Goal: Task Accomplishment & Management: Complete application form

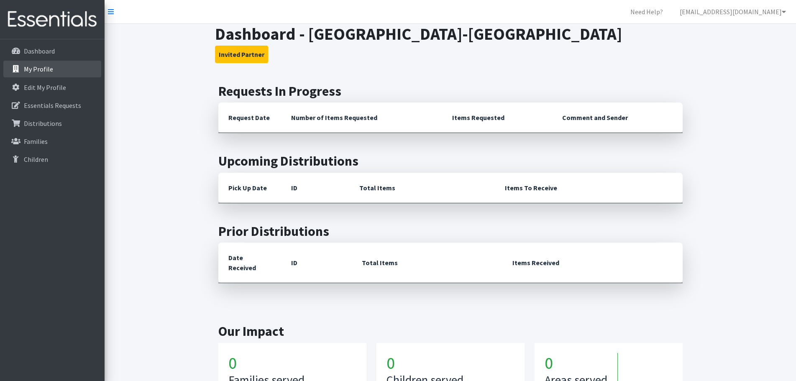
click at [46, 75] on link "My Profile" at bounding box center [52, 69] width 98 height 17
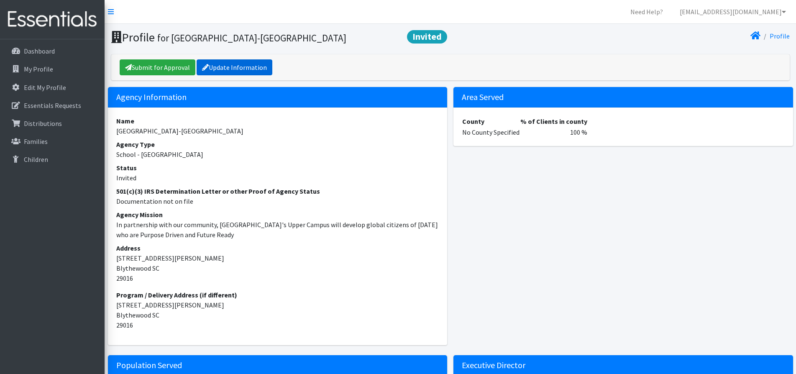
click at [244, 66] on link "Update Information" at bounding box center [234, 67] width 76 height 16
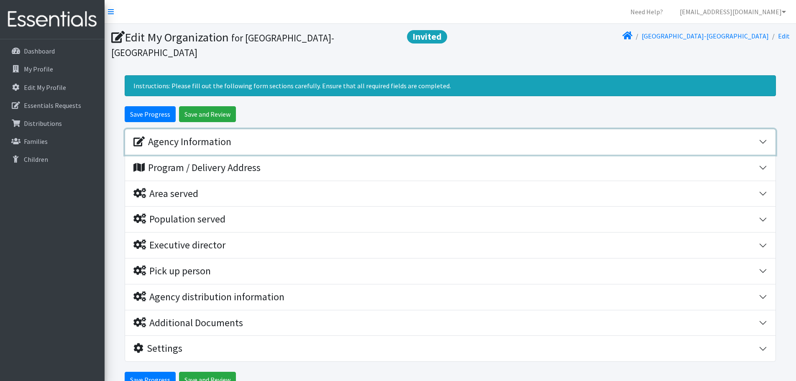
click at [277, 145] on div "Agency Information" at bounding box center [445, 142] width 625 height 12
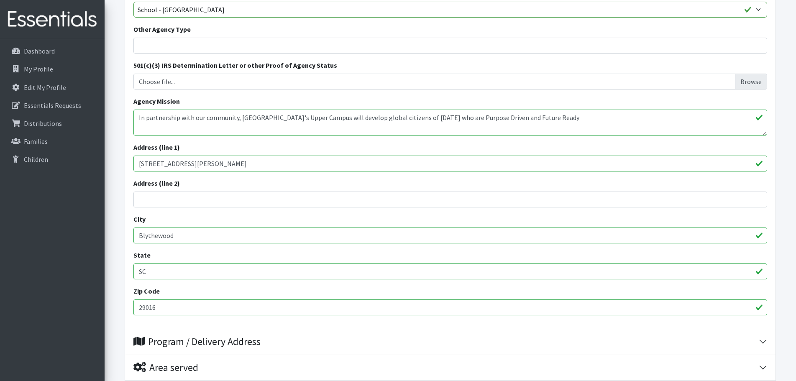
scroll to position [251, 0]
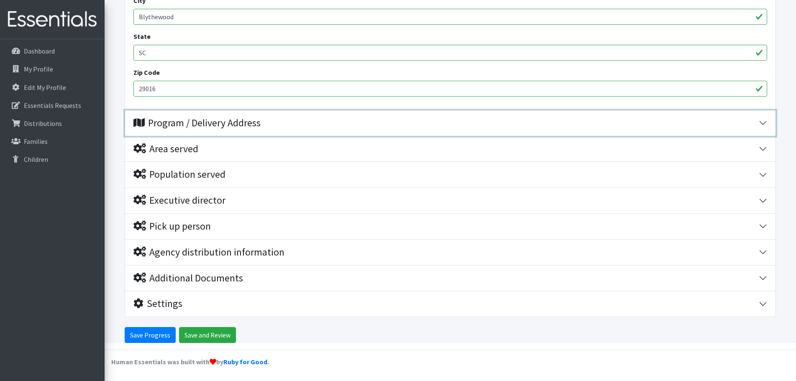
click at [278, 127] on div "Program / Delivery Address" at bounding box center [445, 123] width 625 height 12
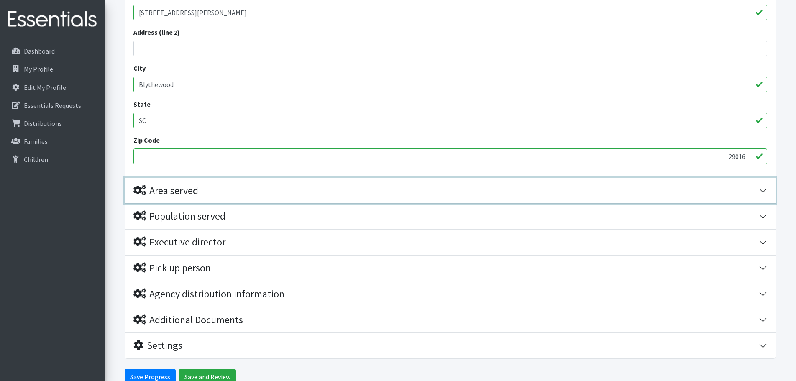
click at [273, 188] on div "Area served" at bounding box center [445, 191] width 625 height 12
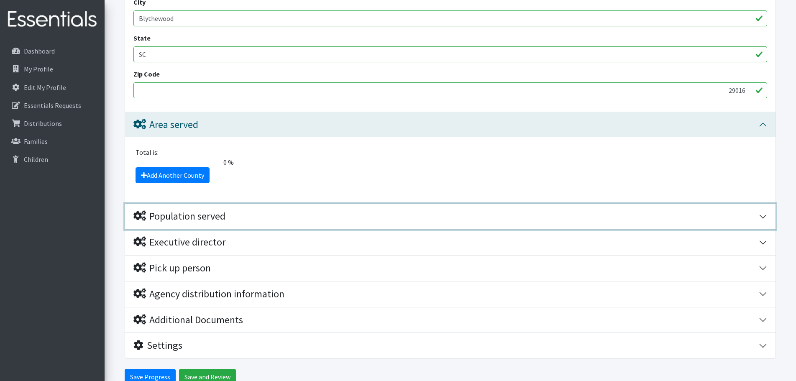
click at [231, 218] on div "Population served" at bounding box center [445, 216] width 625 height 12
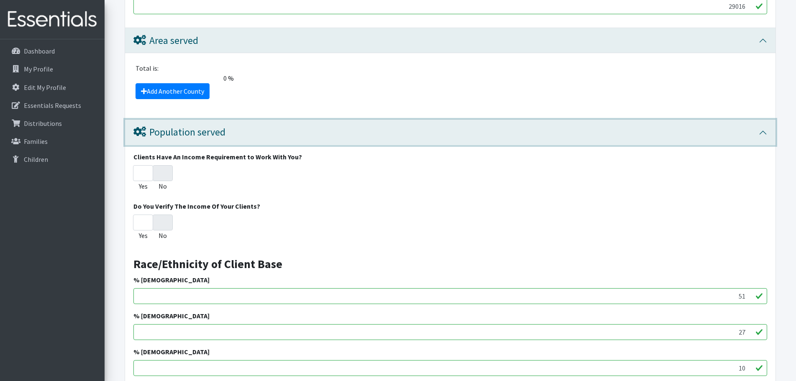
scroll to position [687, 0]
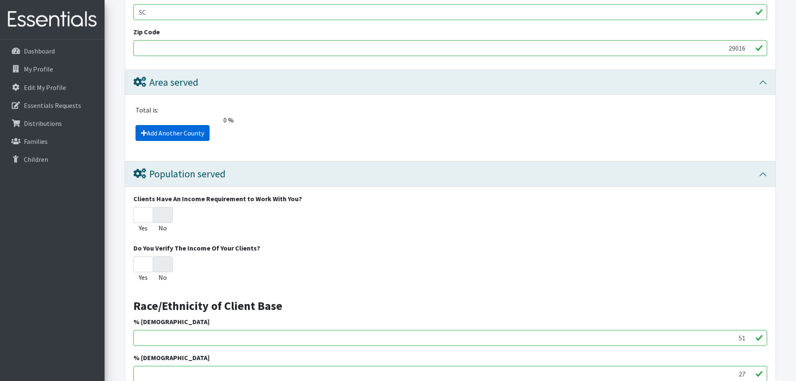
click at [194, 134] on link "Add Another County" at bounding box center [172, 133] width 74 height 16
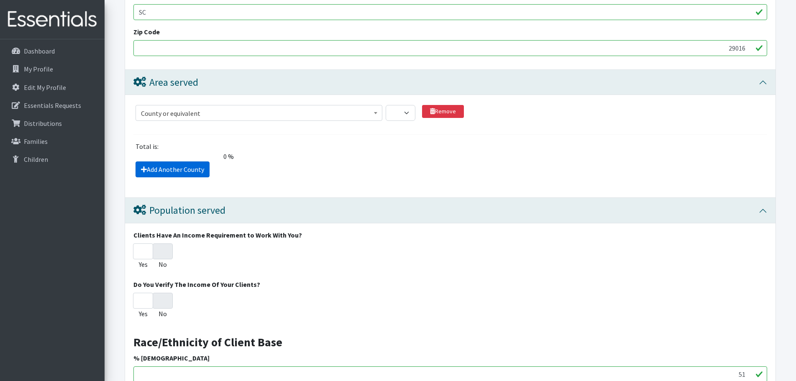
scroll to position [792, 0]
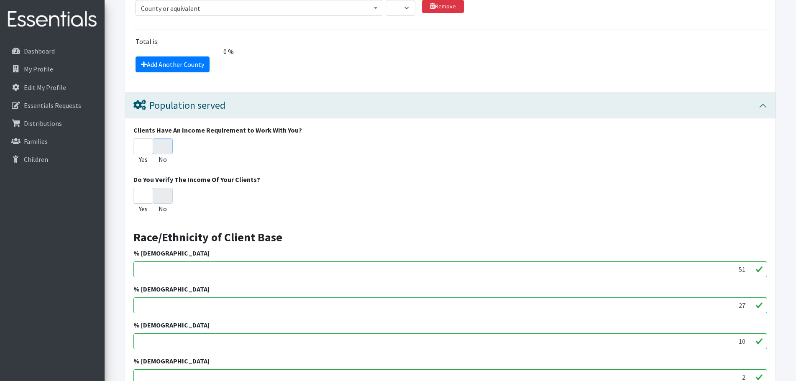
click at [163, 143] on input "No" at bounding box center [163, 146] width 20 height 16
radio input "true"
click at [163, 193] on input "No" at bounding box center [163, 196] width 20 height 16
radio input "true"
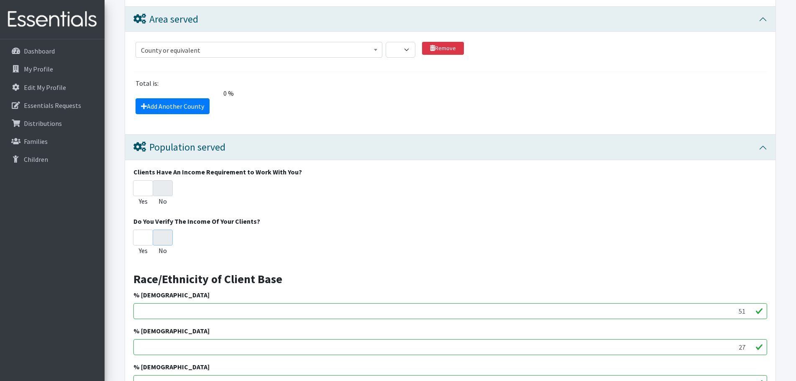
scroll to position [667, 0]
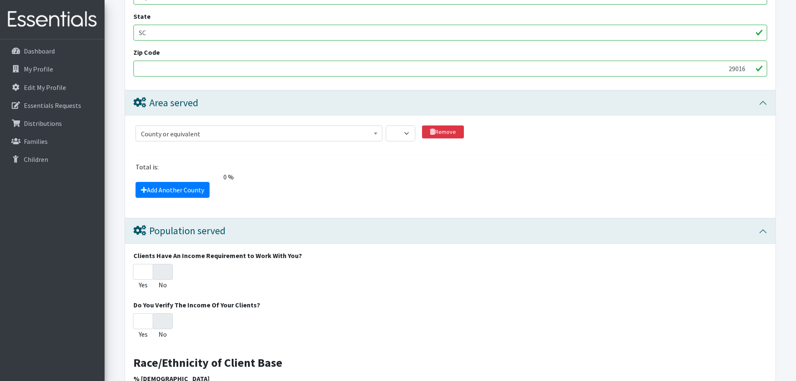
click at [223, 128] on span "County or equivalent" at bounding box center [259, 134] width 236 height 12
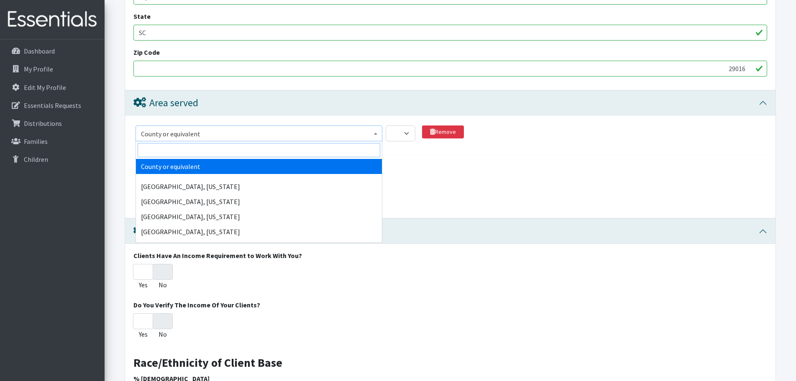
click at [241, 144] on input "search" at bounding box center [259, 150] width 242 height 14
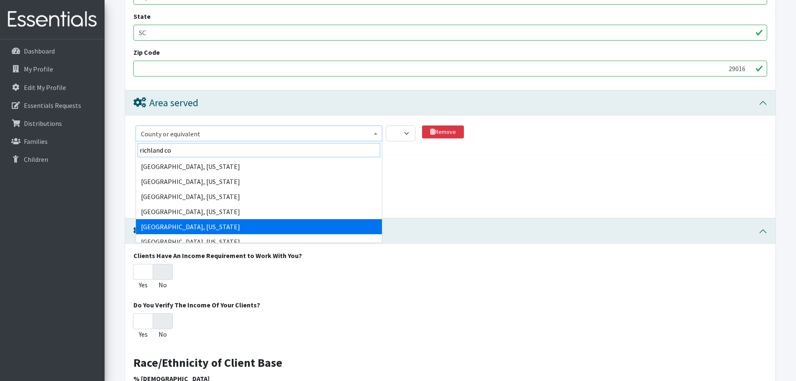
type input "richland co"
select select "2459"
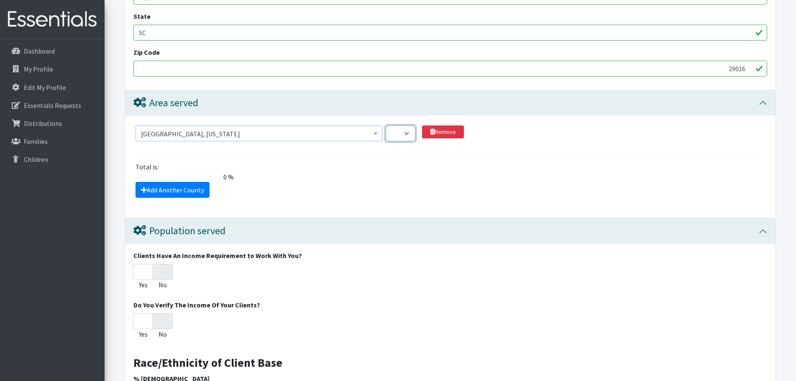
click at [403, 136] on select "1 2 3 4 5 6 7 8 9 10 11 12 13 14 15 16 17 18 19 20 21 22 23 24 25 26 27 28 29 3…" at bounding box center [400, 133] width 30 height 16
click at [537, 176] on div "Total is: 0 % The total client share must be either 0 or 100 %." at bounding box center [450, 172] width 640 height 20
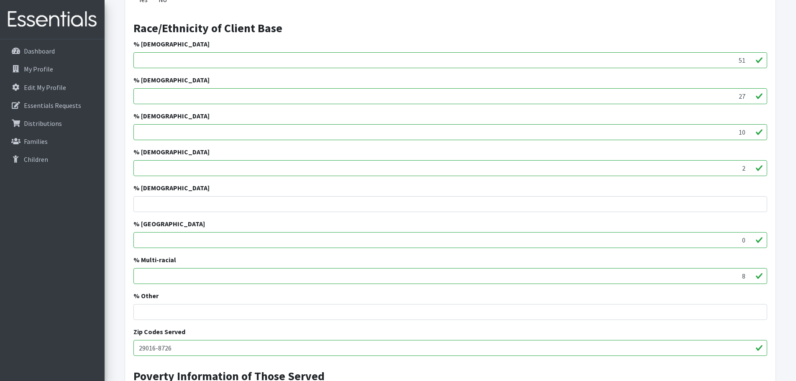
scroll to position [1210, 0]
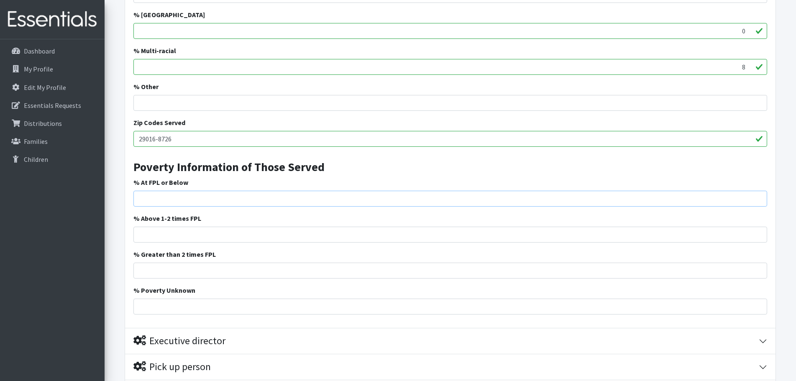
click at [260, 201] on input "% At FPL or Below" at bounding box center [449, 199] width 633 height 16
click at [426, 161] on h3 "Poverty Information of Those Served" at bounding box center [449, 163] width 633 height 21
click at [232, 193] on input "30" at bounding box center [449, 199] width 633 height 16
type input "35"
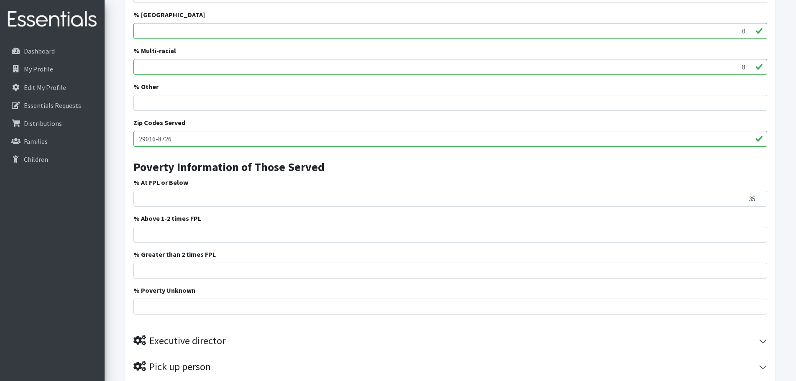
click at [96, 281] on div "Dashboard My Profile Edit My Profile Essentials Requests Distributions Families…" at bounding box center [52, 217] width 105 height 357
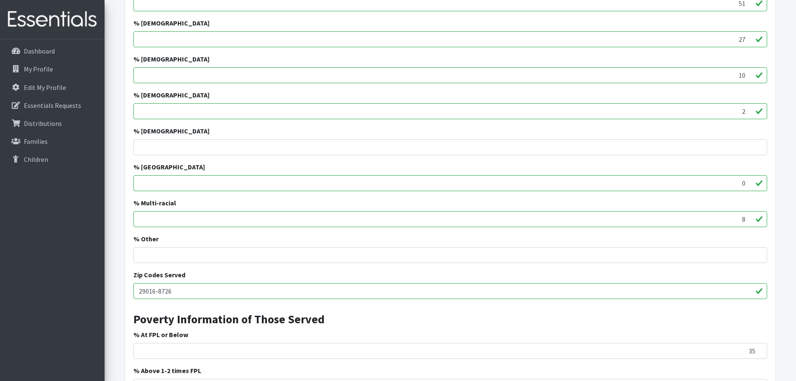
scroll to position [1016, 0]
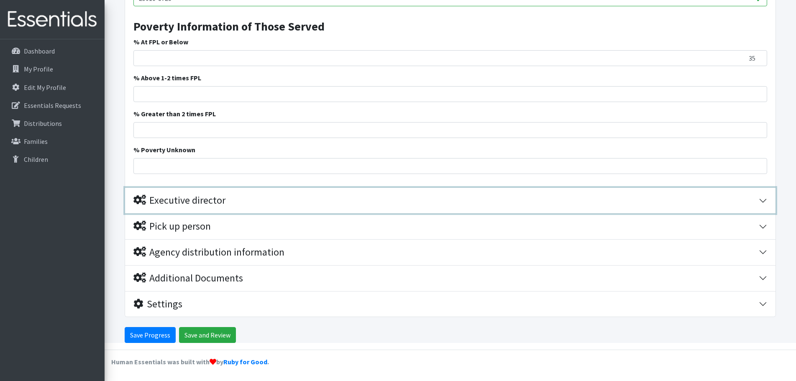
click at [230, 213] on button "Executive director" at bounding box center [450, 201] width 650 height 26
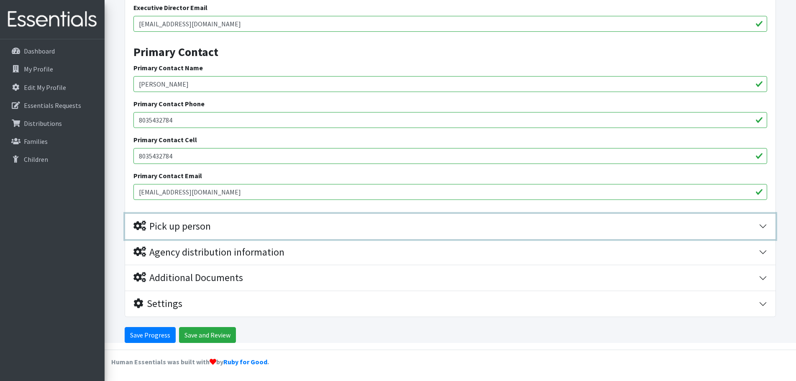
click at [231, 220] on div "Pick up person" at bounding box center [445, 226] width 625 height 12
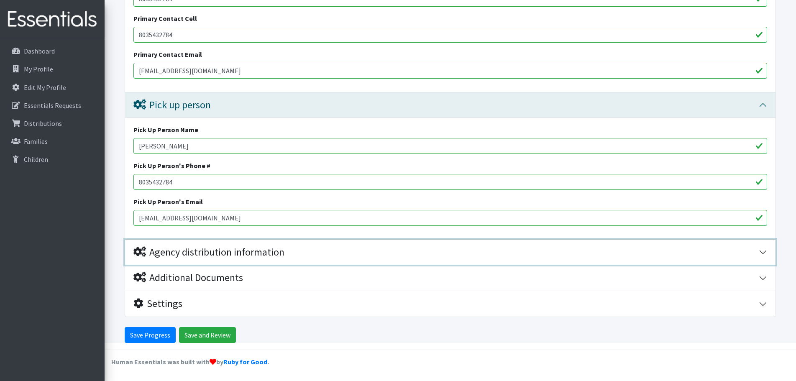
click at [230, 254] on div "Agency distribution information" at bounding box center [208, 252] width 151 height 12
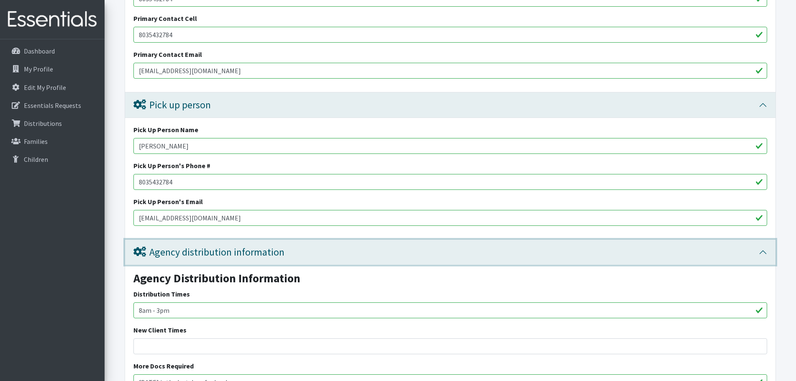
scroll to position [1900, 0]
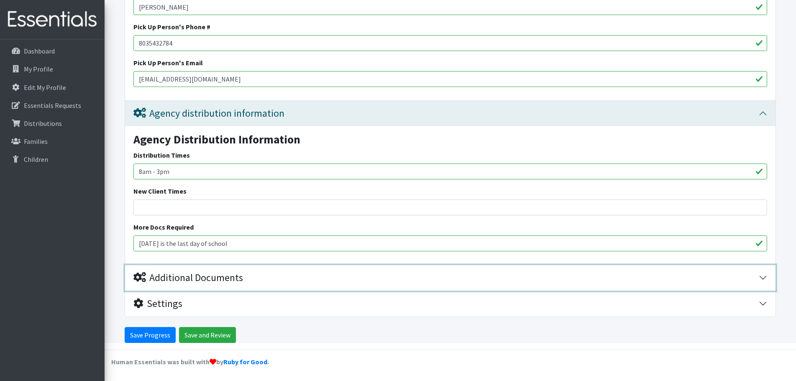
click at [229, 281] on div "Additional Documents" at bounding box center [188, 278] width 110 height 12
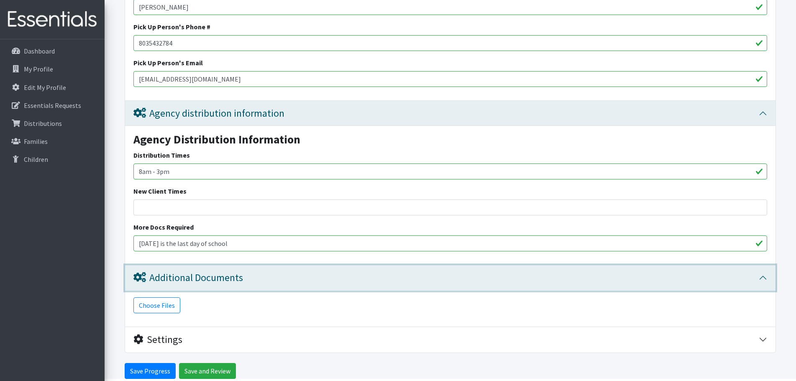
scroll to position [1936, 0]
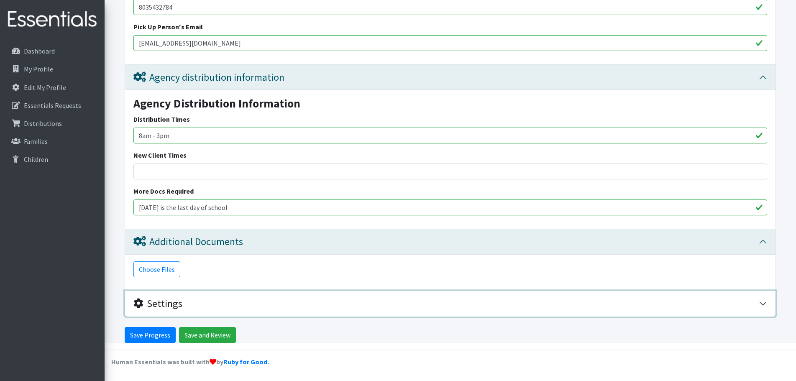
click at [230, 308] on div "Settings" at bounding box center [445, 304] width 625 height 12
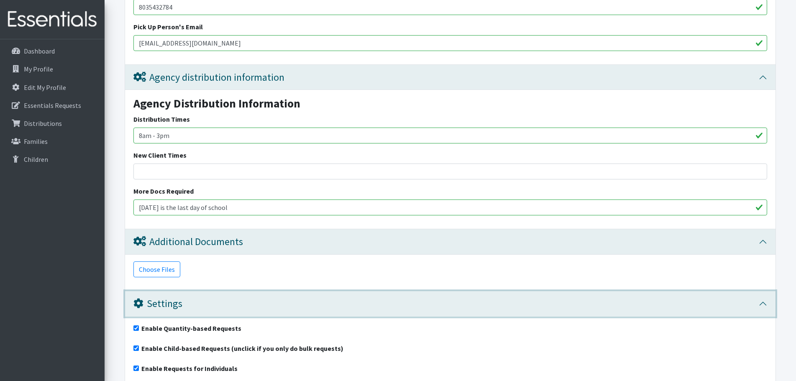
scroll to position [2010, 0]
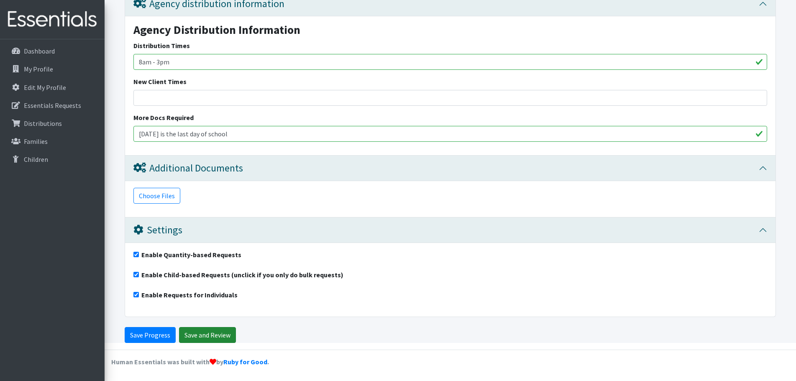
click at [209, 337] on input "Save and Review" at bounding box center [207, 335] width 57 height 16
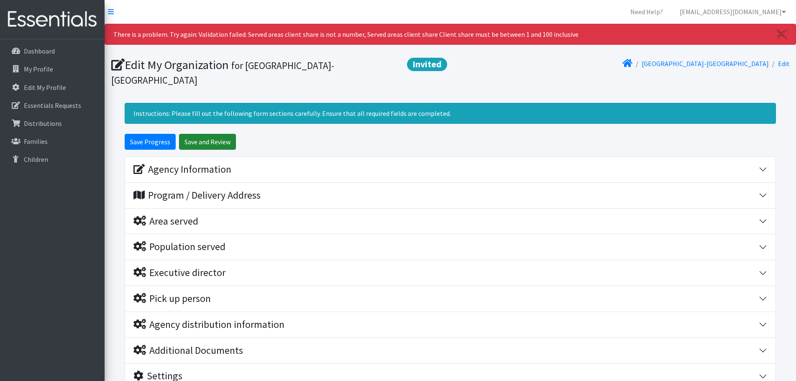
scroll to position [72, 0]
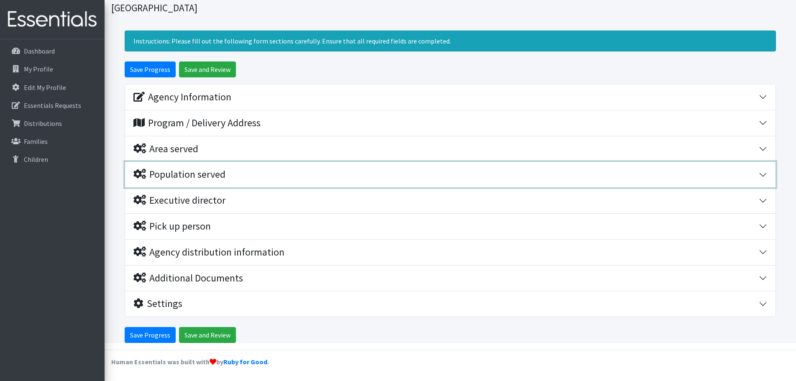
click at [210, 173] on div "Population served" at bounding box center [179, 174] width 92 height 12
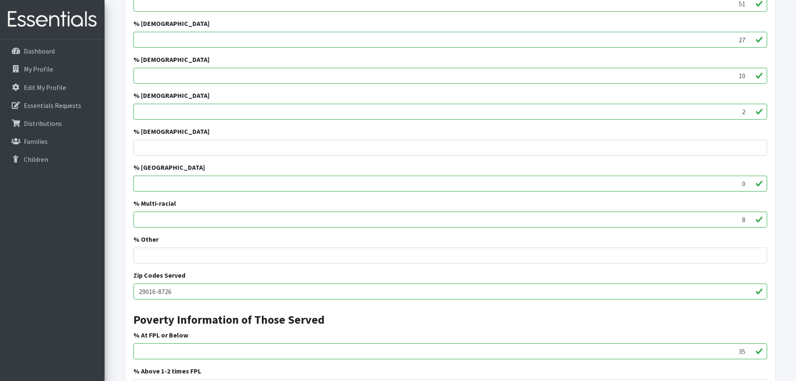
scroll to position [490, 0]
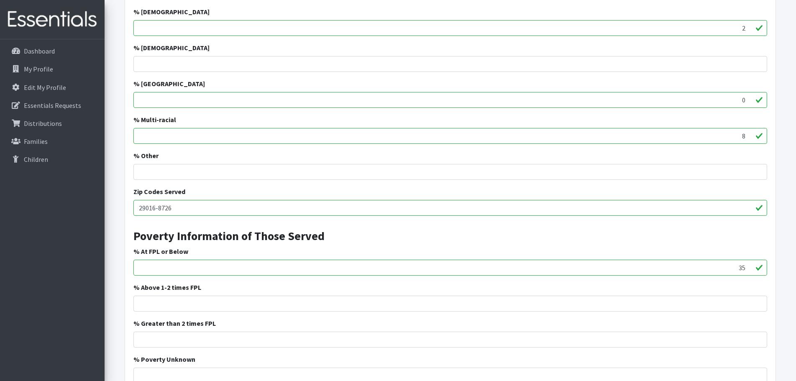
click at [211, 263] on input "35" at bounding box center [449, 268] width 633 height 16
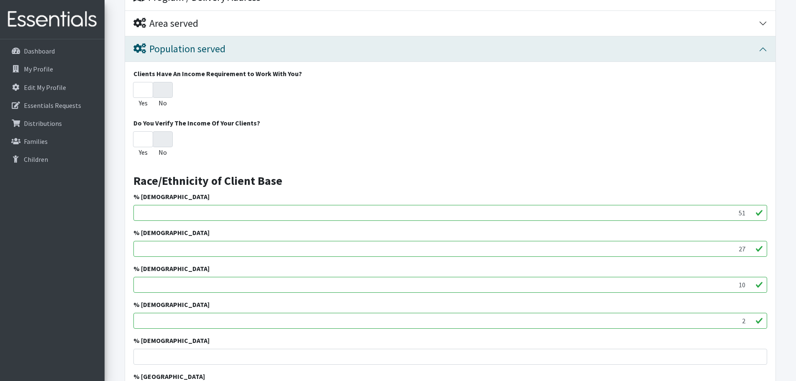
scroll to position [31, 0]
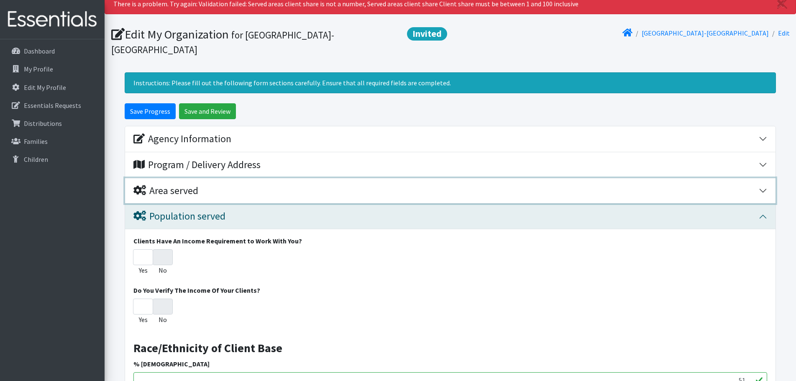
click at [221, 191] on div "Area served" at bounding box center [445, 191] width 625 height 12
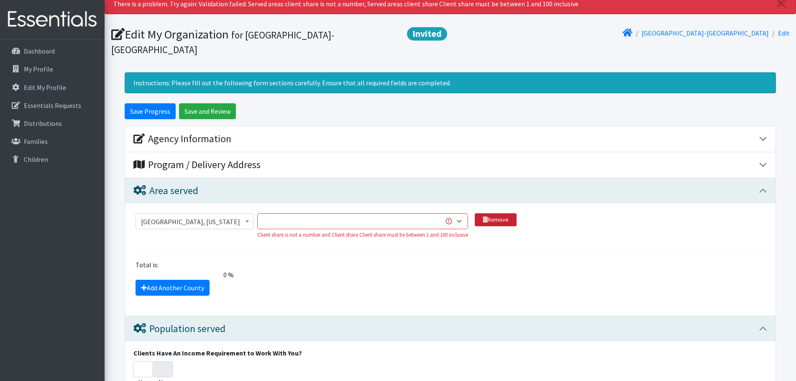
click at [490, 217] on link "Remove" at bounding box center [495, 219] width 42 height 13
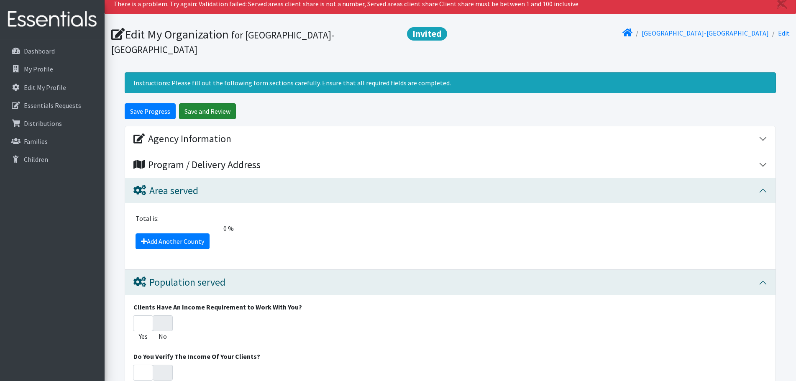
click at [221, 114] on input "Save and Review" at bounding box center [207, 111] width 57 height 16
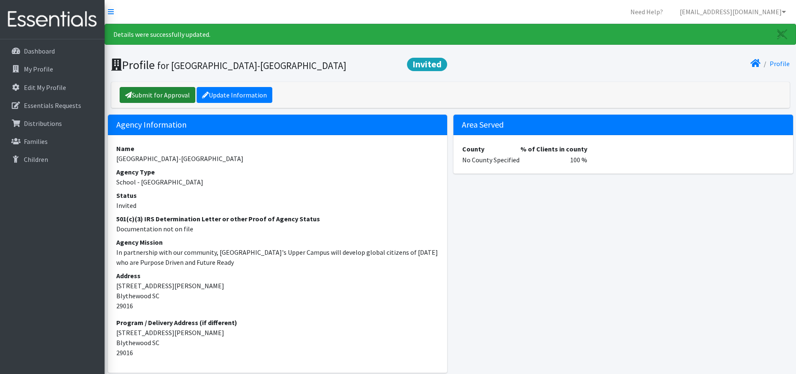
click at [171, 93] on link "Submit for Approval" at bounding box center [158, 95] width 76 height 16
